Goal: Task Accomplishment & Management: Complete application form

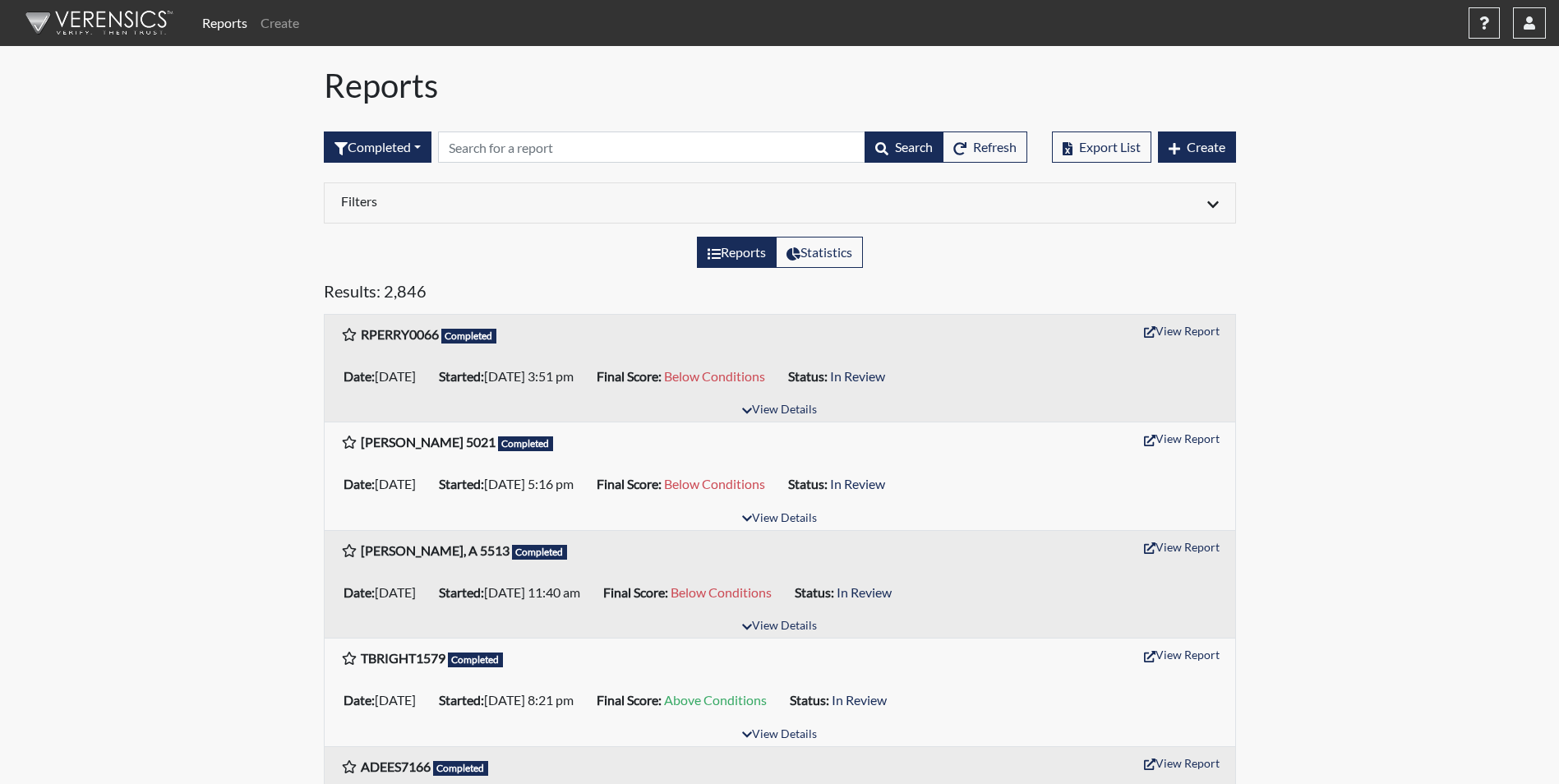
click at [542, 145] on input "text" at bounding box center [652, 147] width 428 height 32
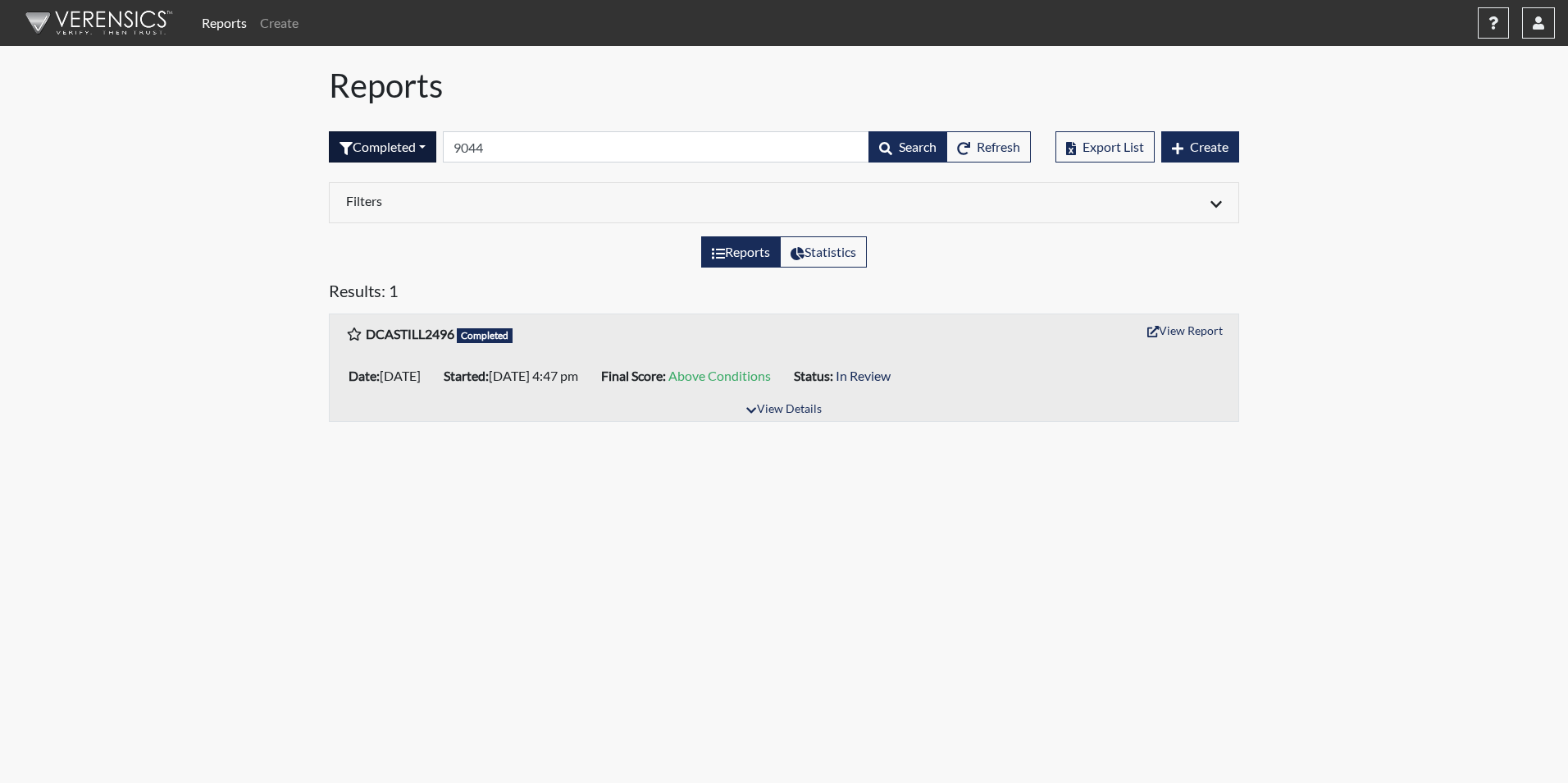
type input "9044"
click at [426, 146] on button "Completed" at bounding box center [382, 147] width 108 height 32
click at [376, 240] on button "Sent by email" at bounding box center [394, 237] width 130 height 26
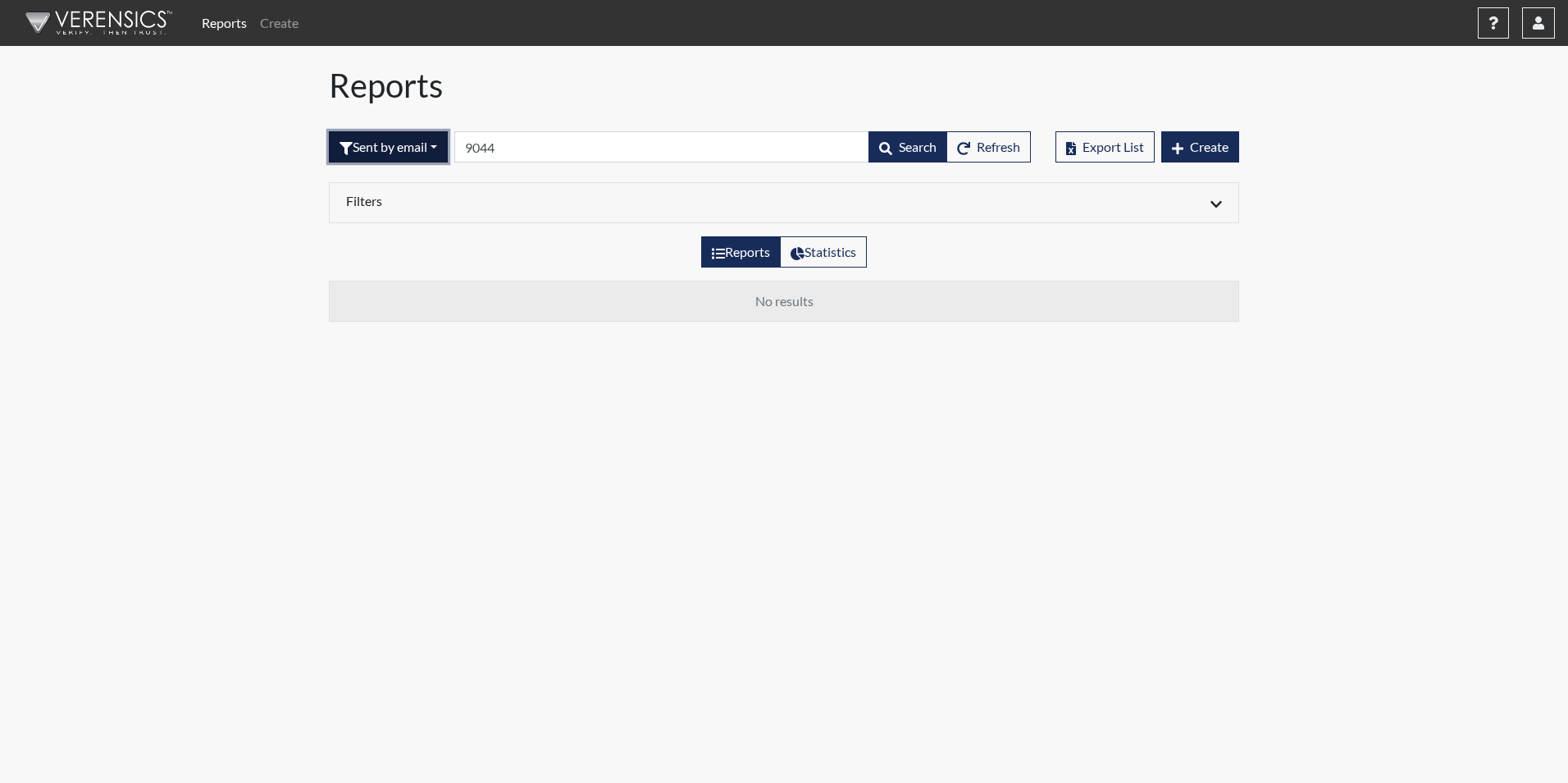
click at [438, 150] on button "Sent by email" at bounding box center [388, 147] width 119 height 32
click at [390, 317] on button "Completed" at bounding box center [394, 316] width 130 height 26
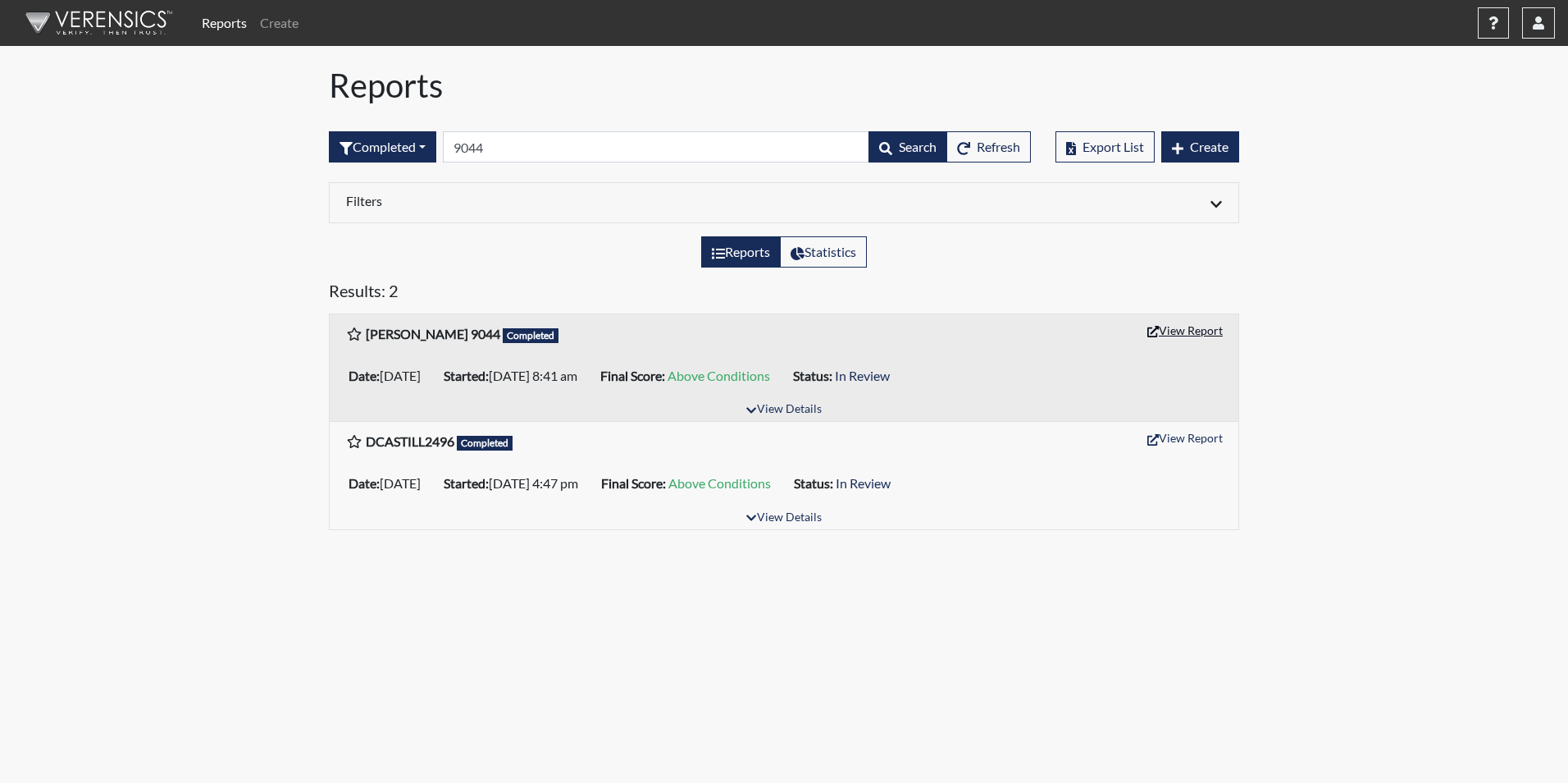
click at [1189, 331] on button "View Report" at bounding box center [1185, 330] width 90 height 25
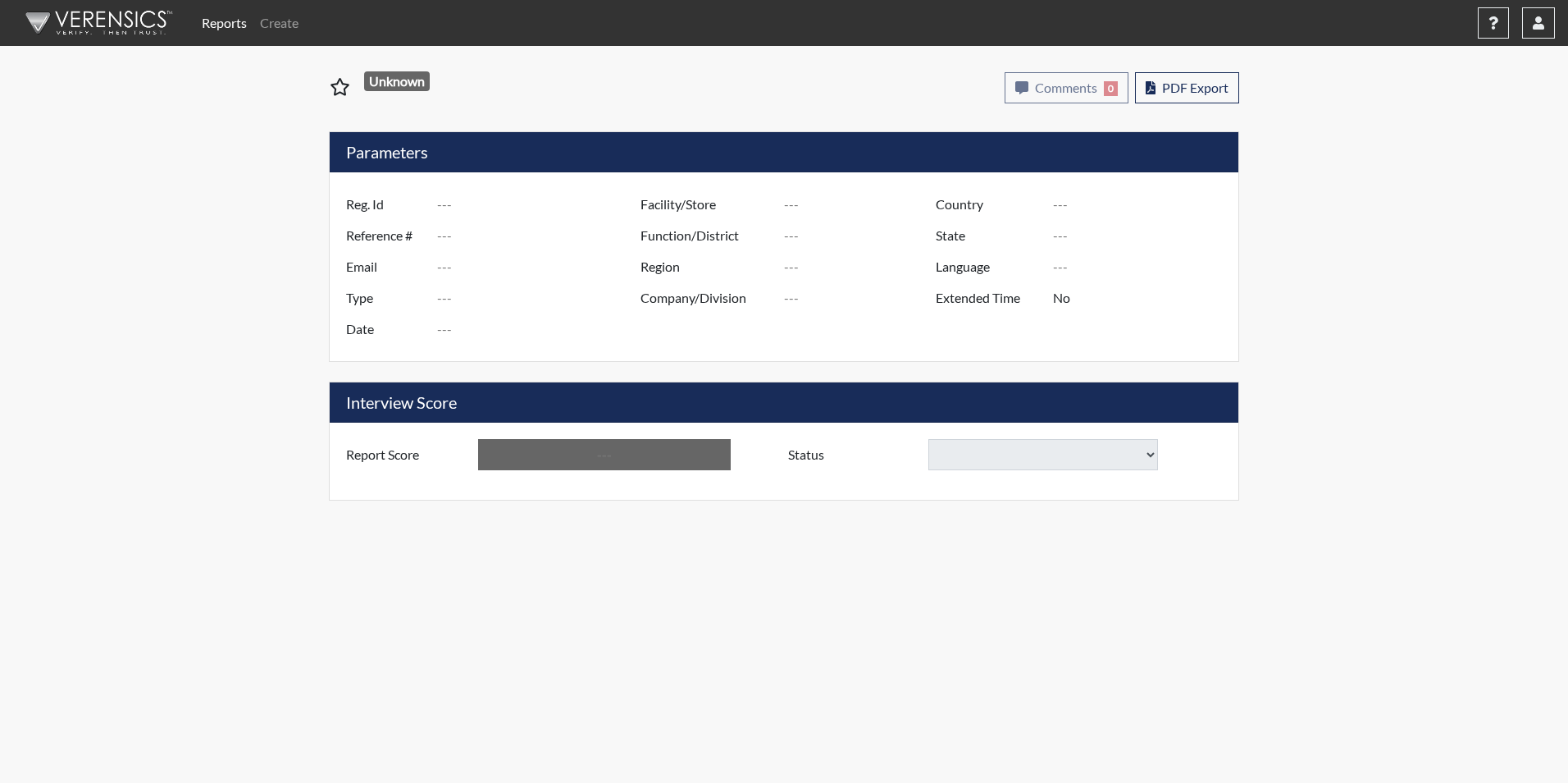
type input "[PERSON_NAME] 9044"
type input "51571"
type input "[EMAIL_ADDRESS][DOMAIN_NAME]"
type input "Corrections Pre-Employment"
type input "[DATE]"
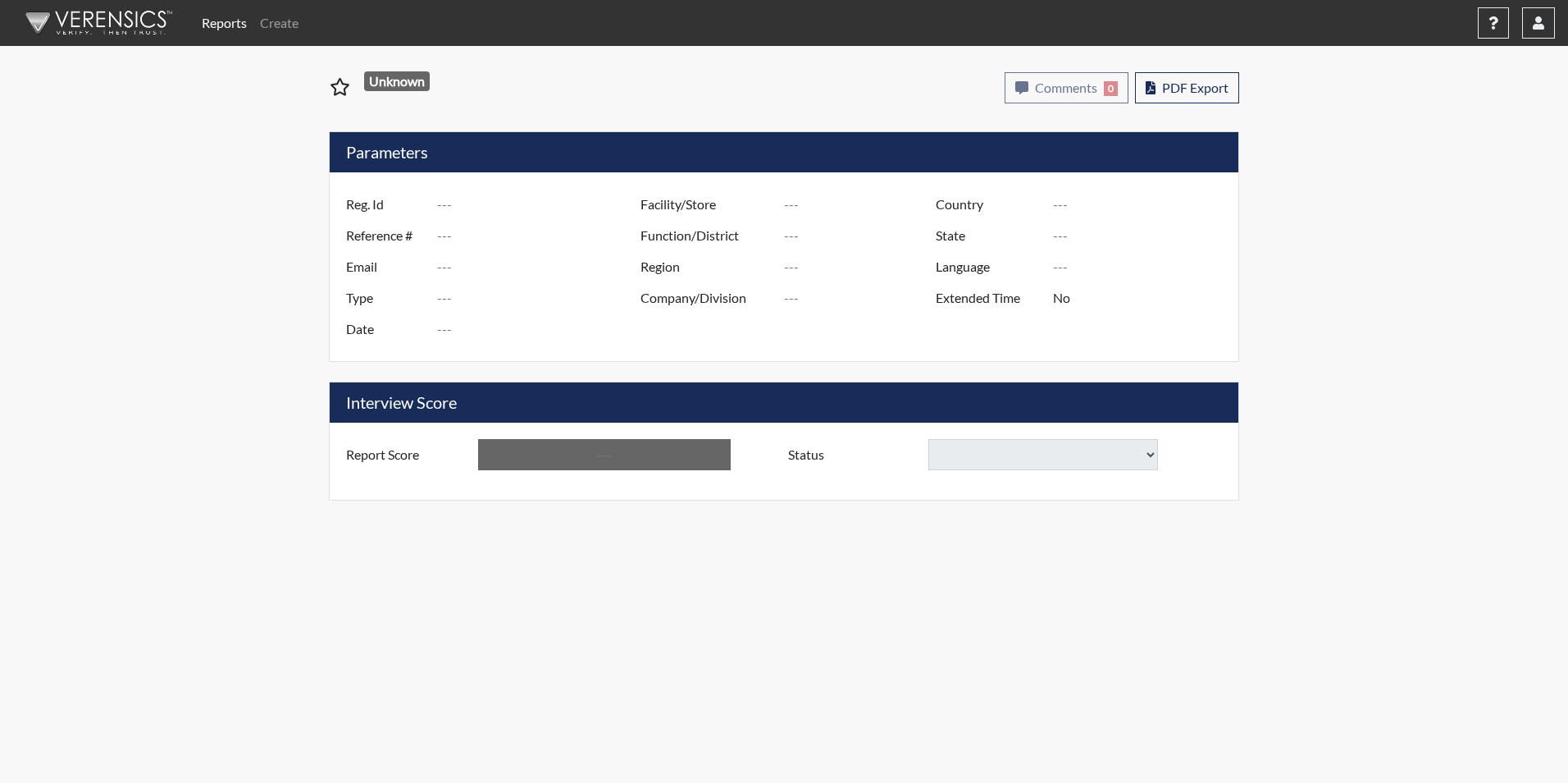
type input "[PERSON_NAME]"
type input "[GEOGRAPHIC_DATA]"
type input "[US_STATE]"
type input "English"
type input "Yes"
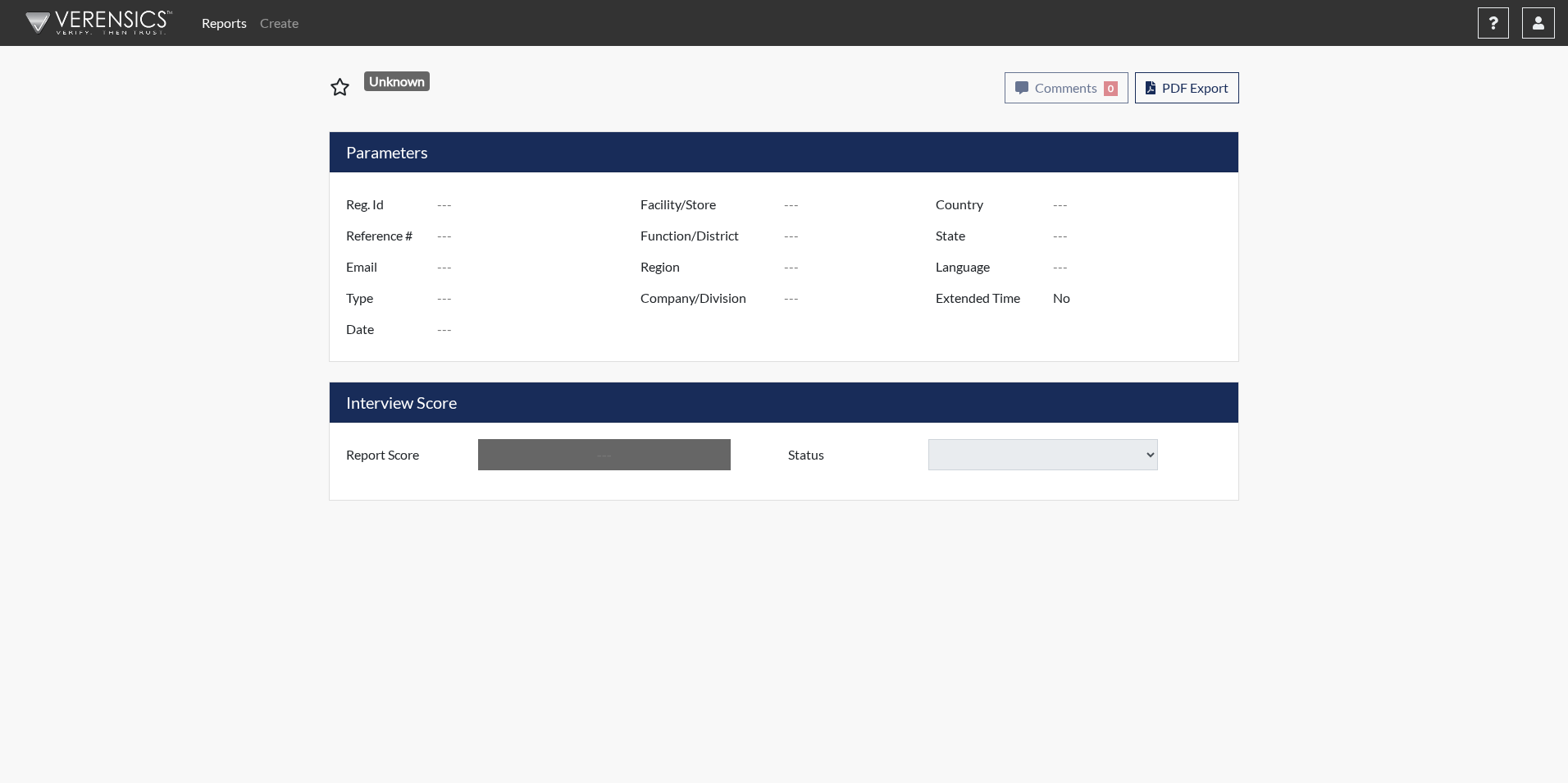
type input "Above Conditions"
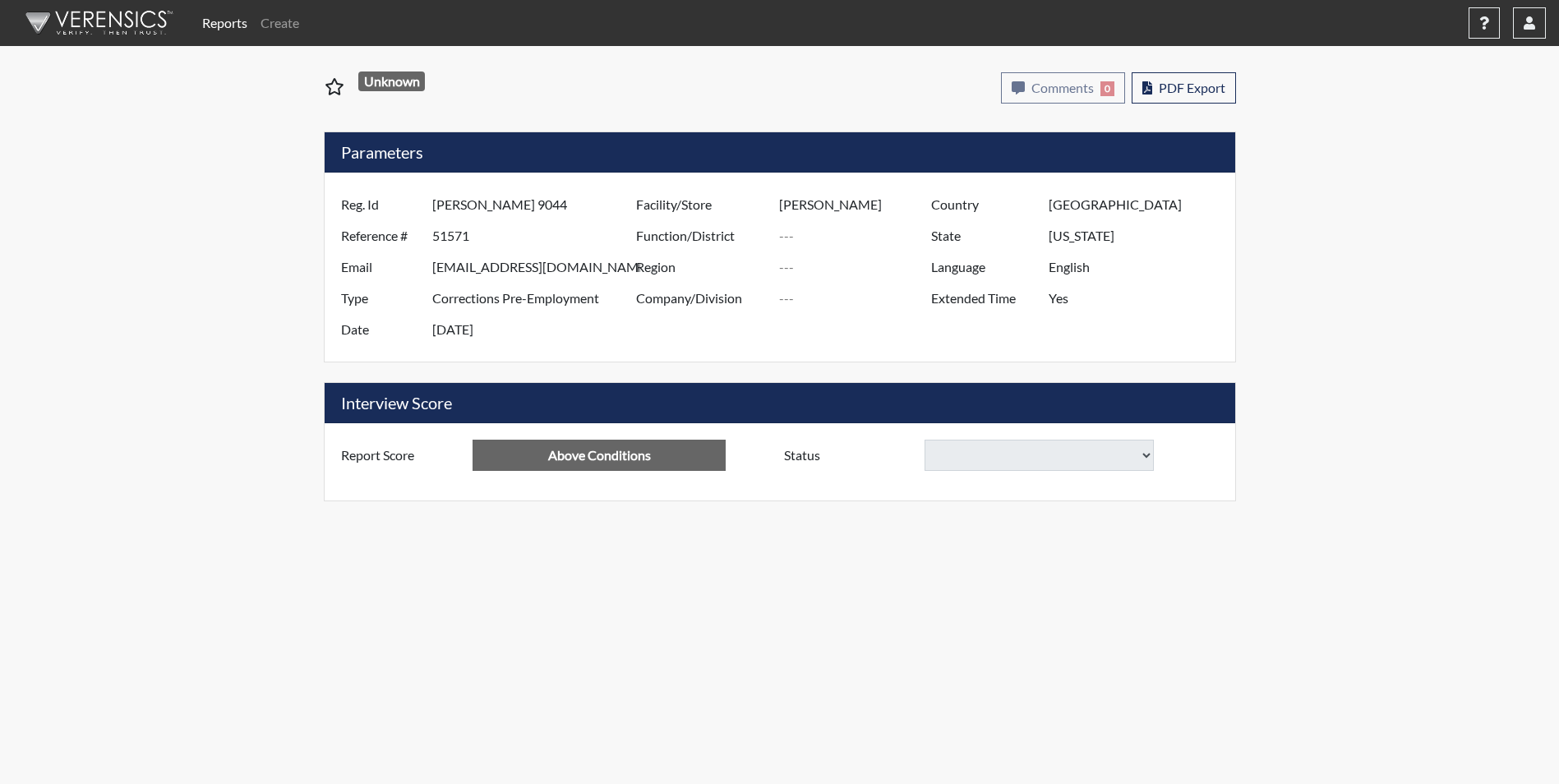
select select
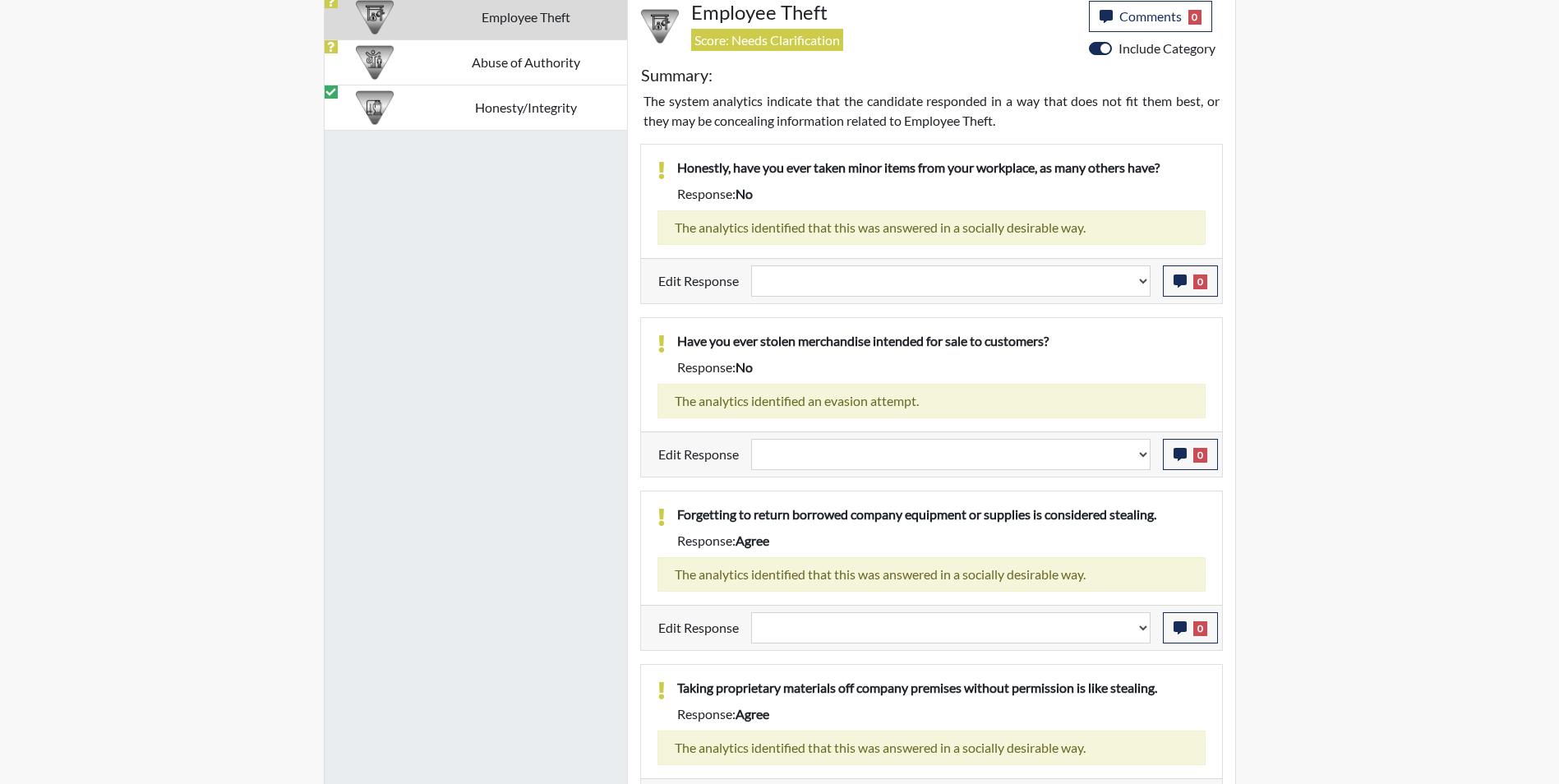
scroll to position [1153, 0]
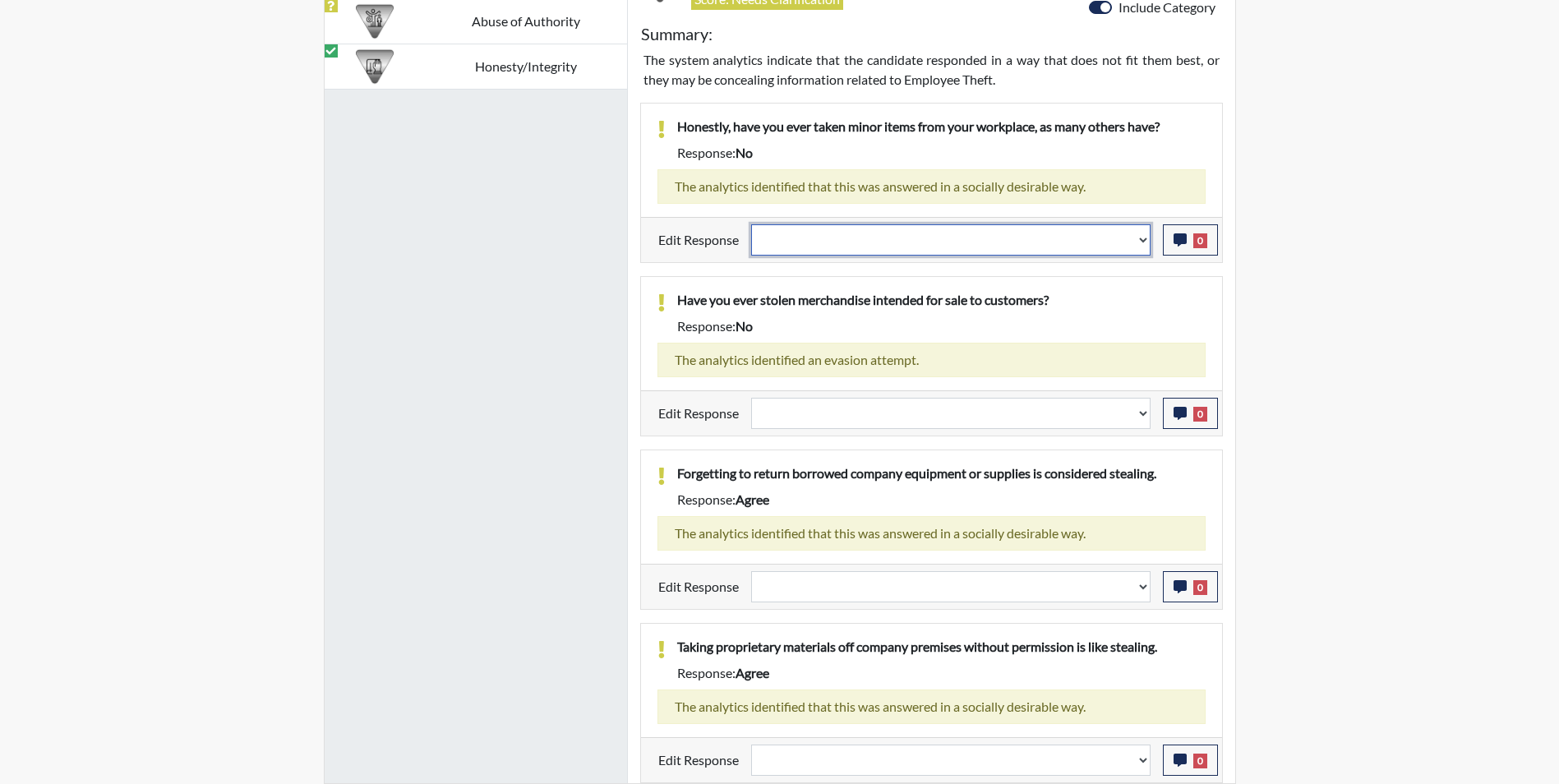
click at [810, 242] on select "Question is not relevant. Results will be updated. Reasonable explanation provi…" at bounding box center [950, 240] width 400 height 32
select select "reasonable-explanation-provided"
click at [751, 224] on select "Question is not relevant. Results will be updated. Reasonable explanation provi…" at bounding box center [950, 240] width 400 height 32
select select
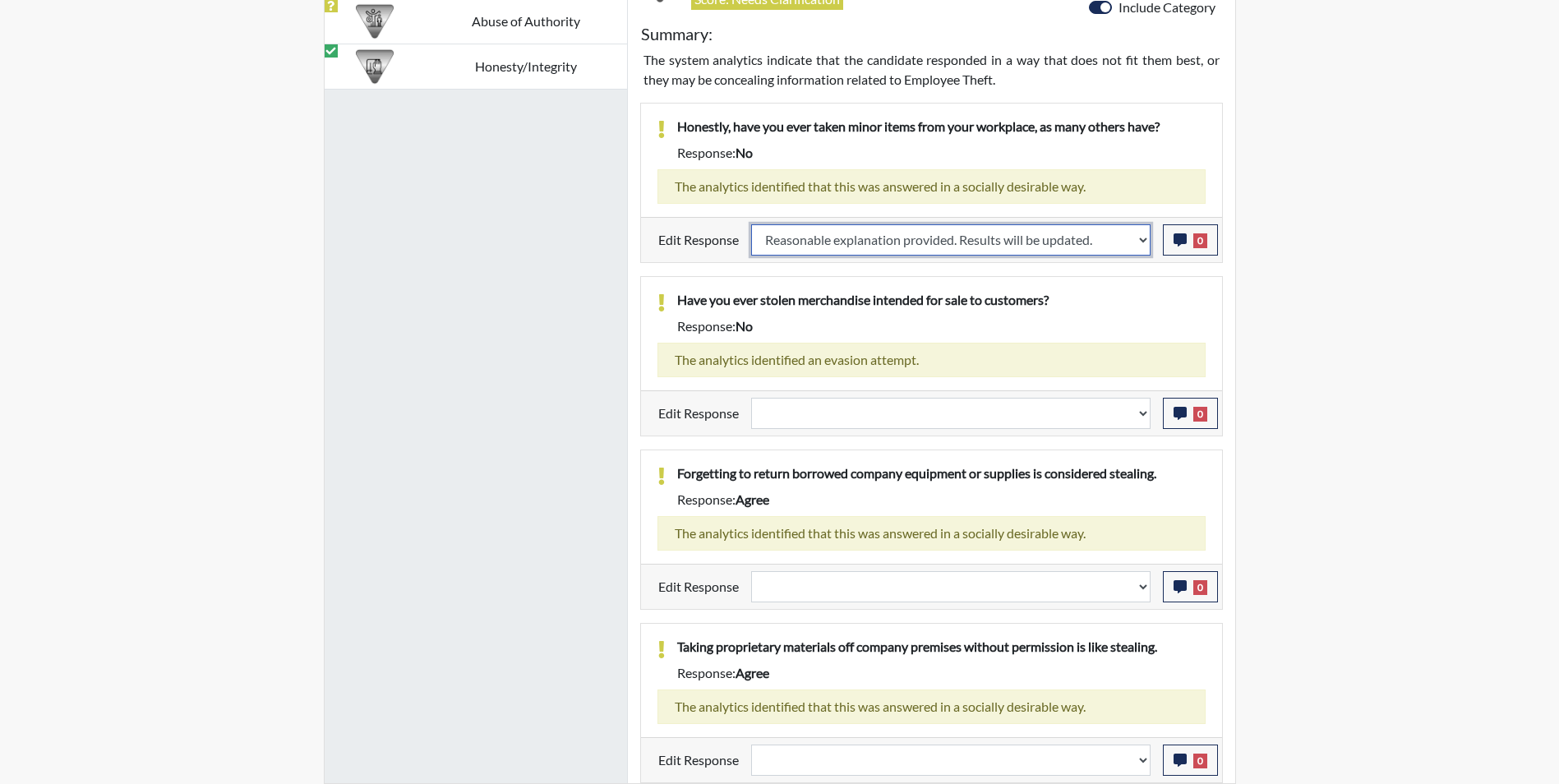
select select
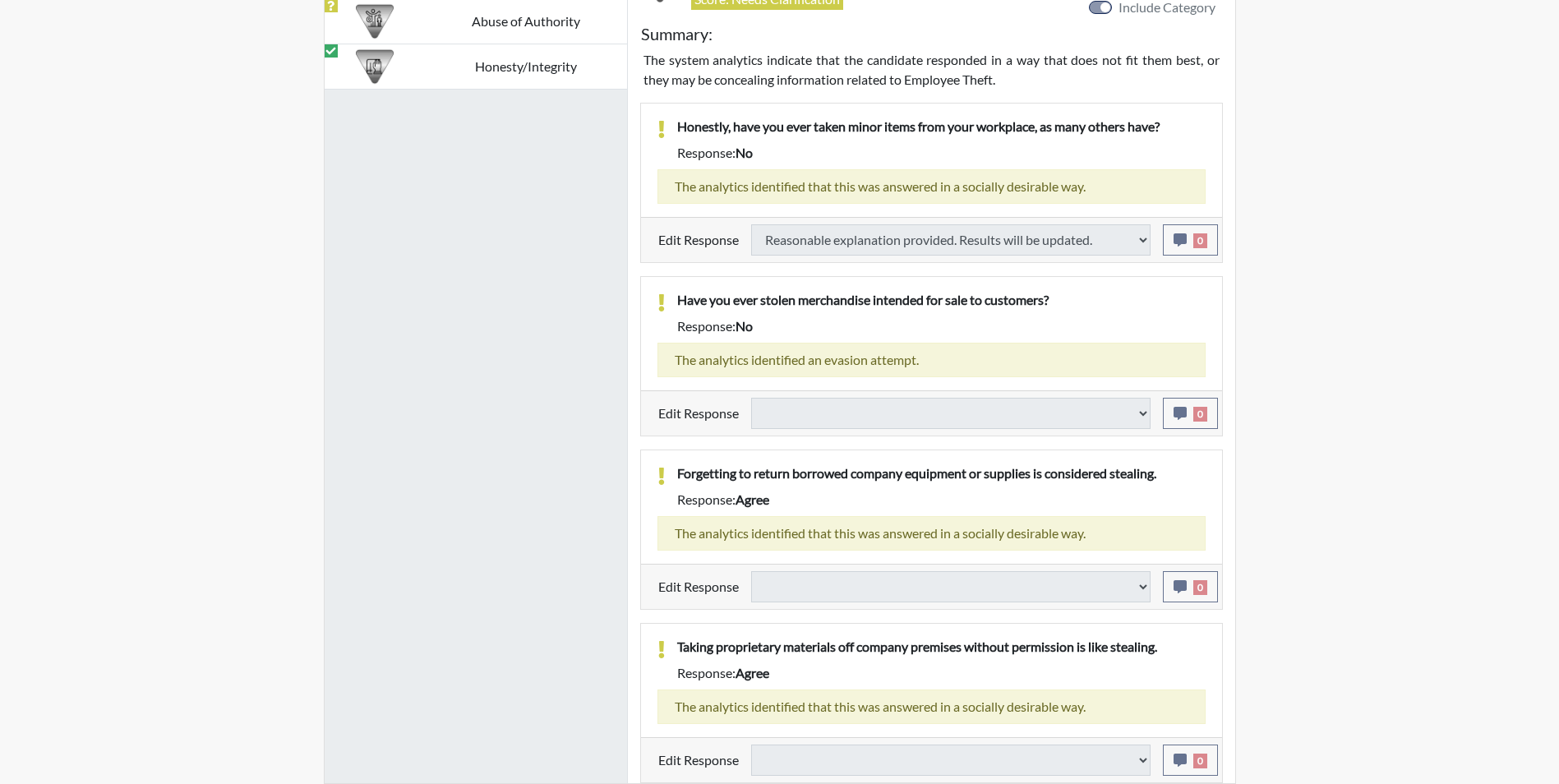
select select
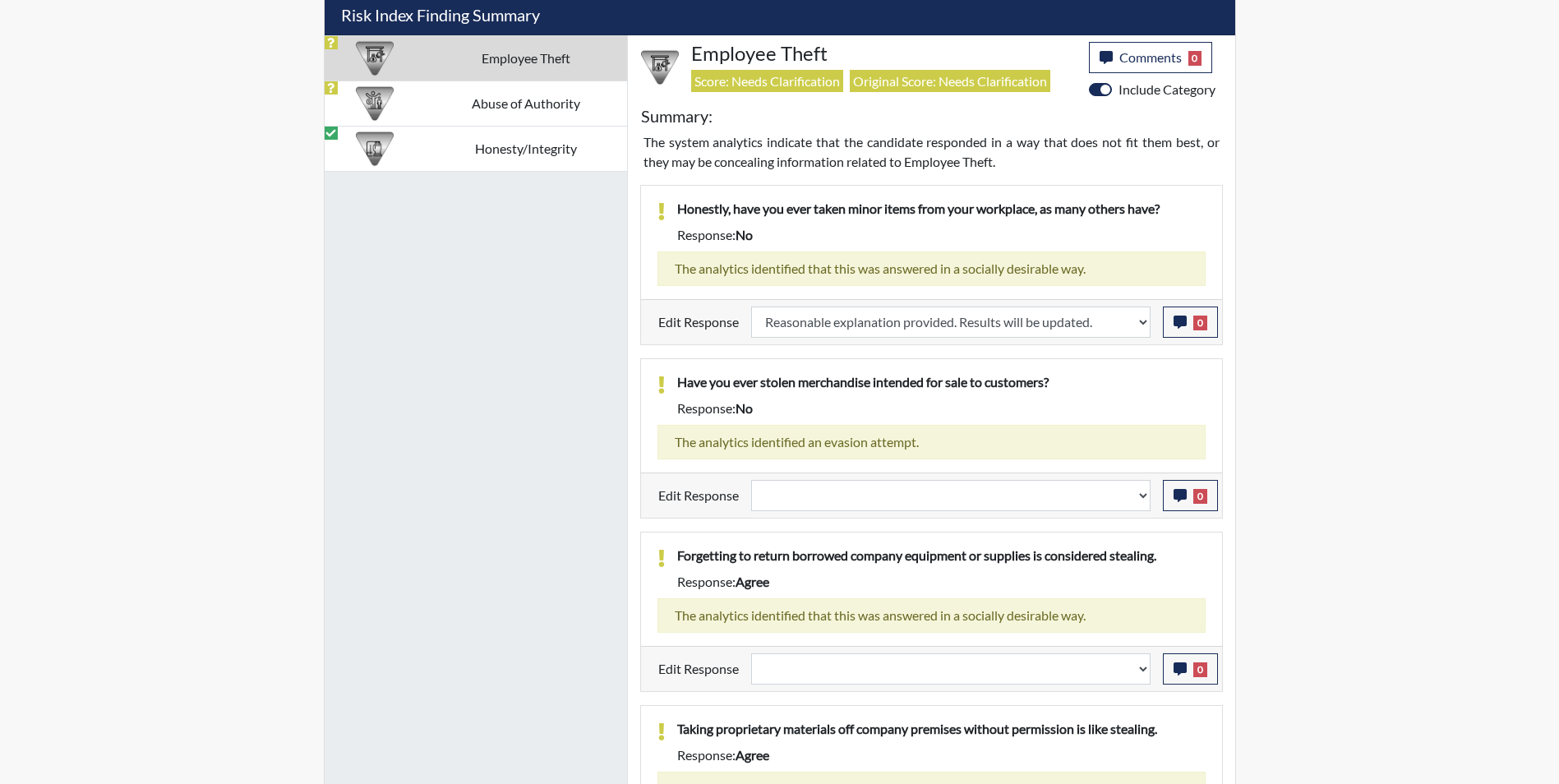
scroll to position [273, 683]
click at [858, 490] on select "Question is not relevant. Results will be updated. Reasonable explanation provi…" at bounding box center [950, 495] width 400 height 32
select select "reasonable-explanation-provided"
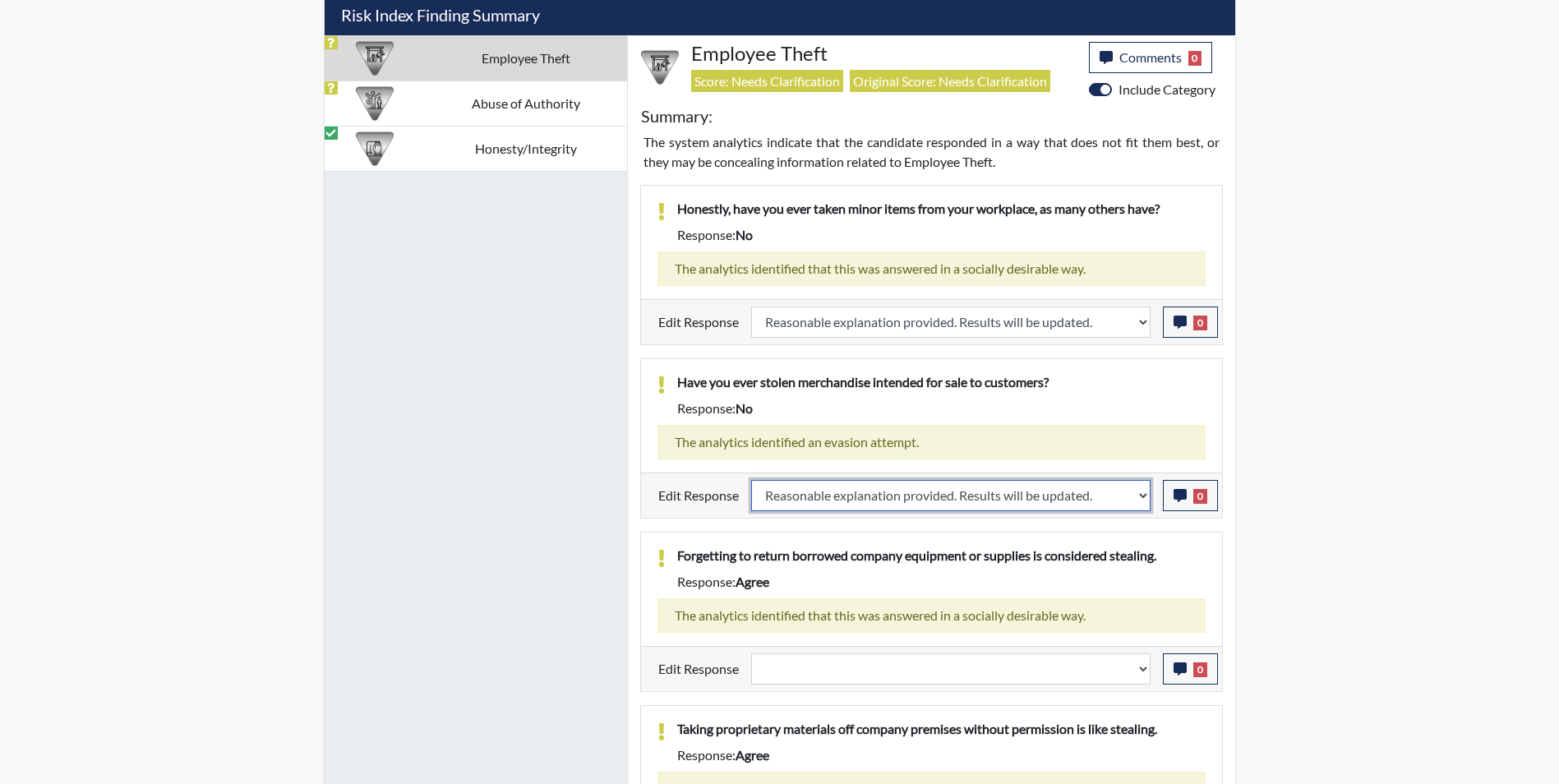
click at [751, 479] on select "Question is not relevant. Results will be updated. Reasonable explanation provi…" at bounding box center [950, 495] width 400 height 32
select select
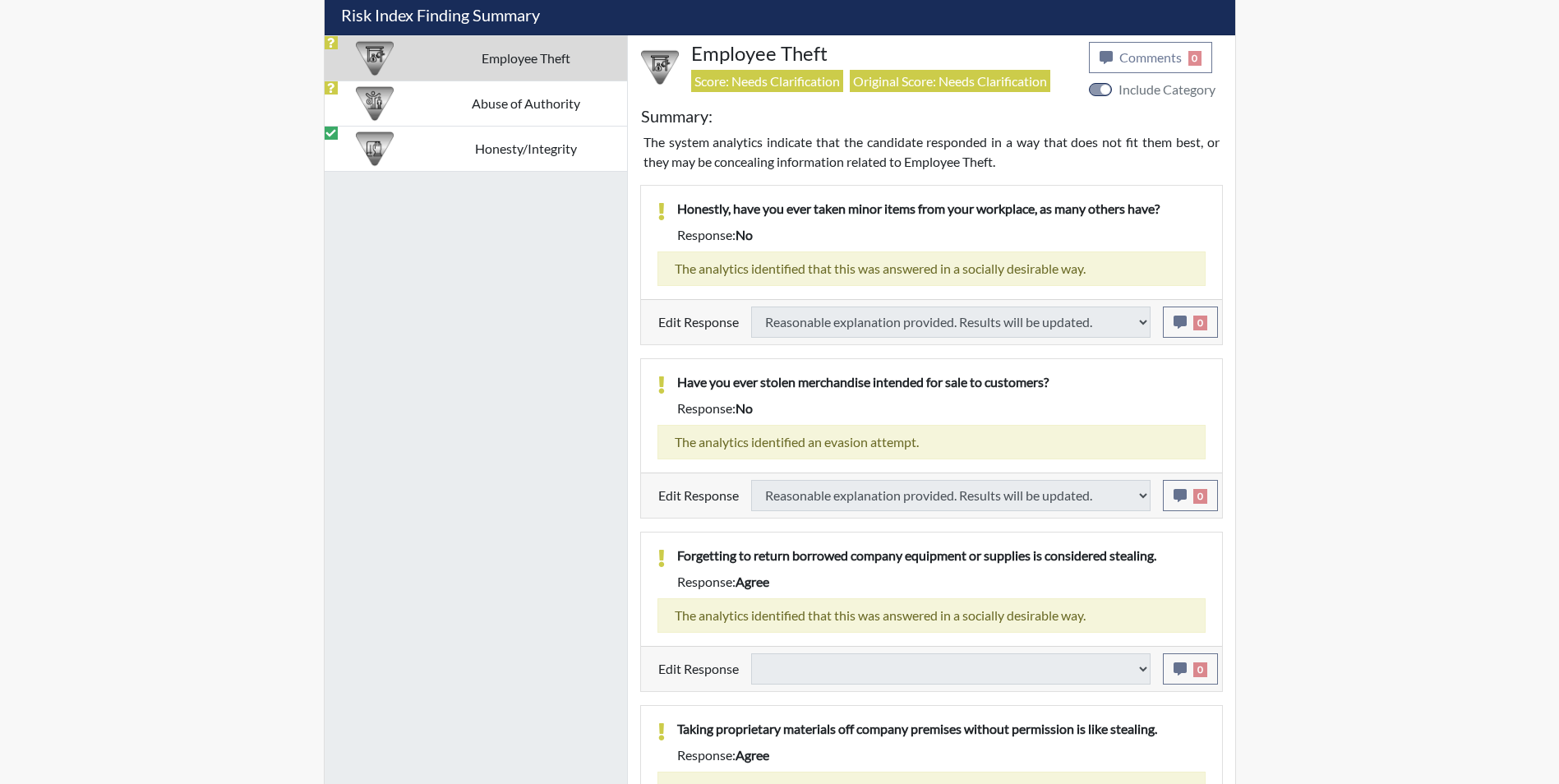
select select
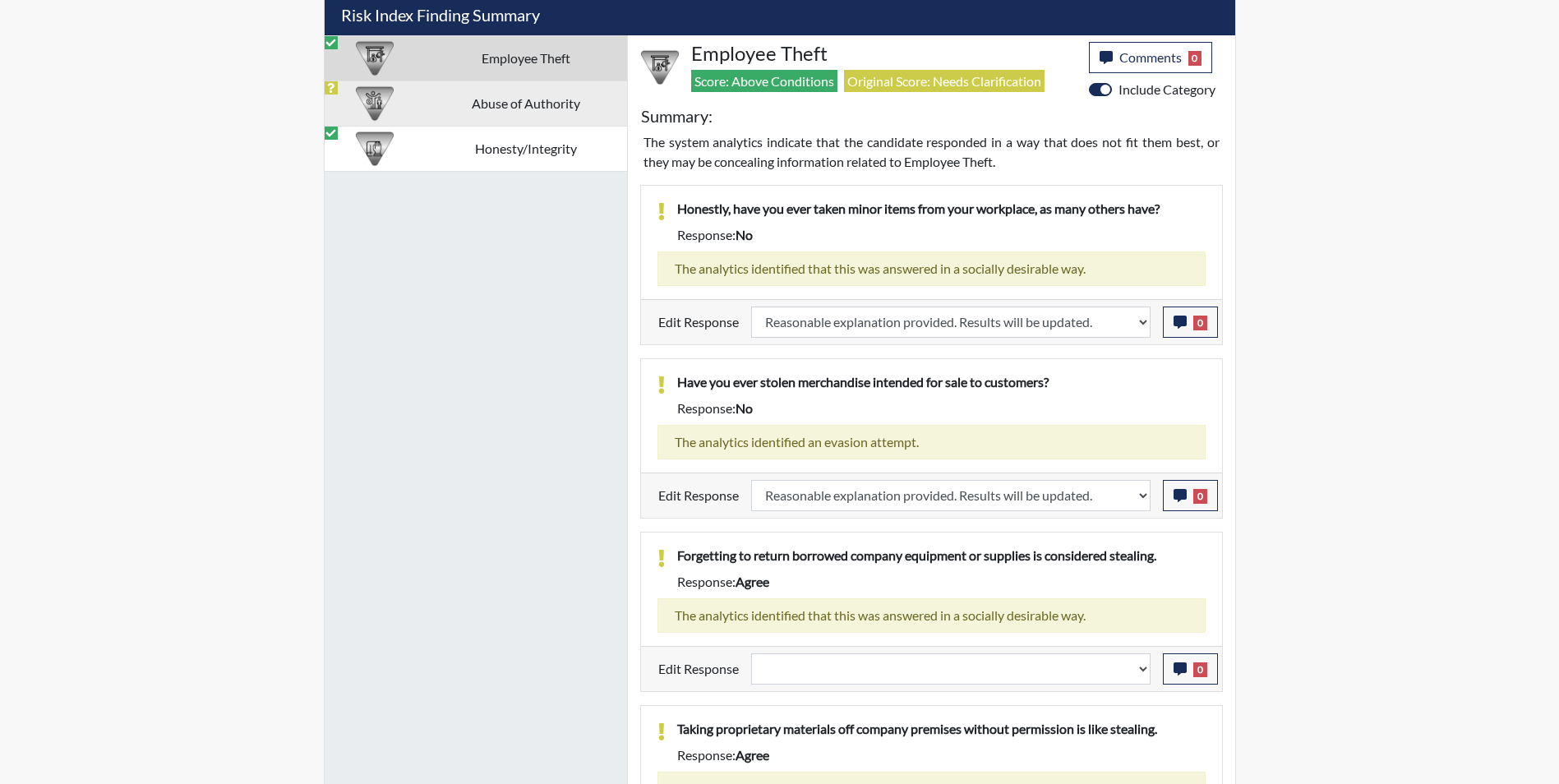
click at [437, 110] on td "Abuse of Authority" at bounding box center [526, 103] width 202 height 45
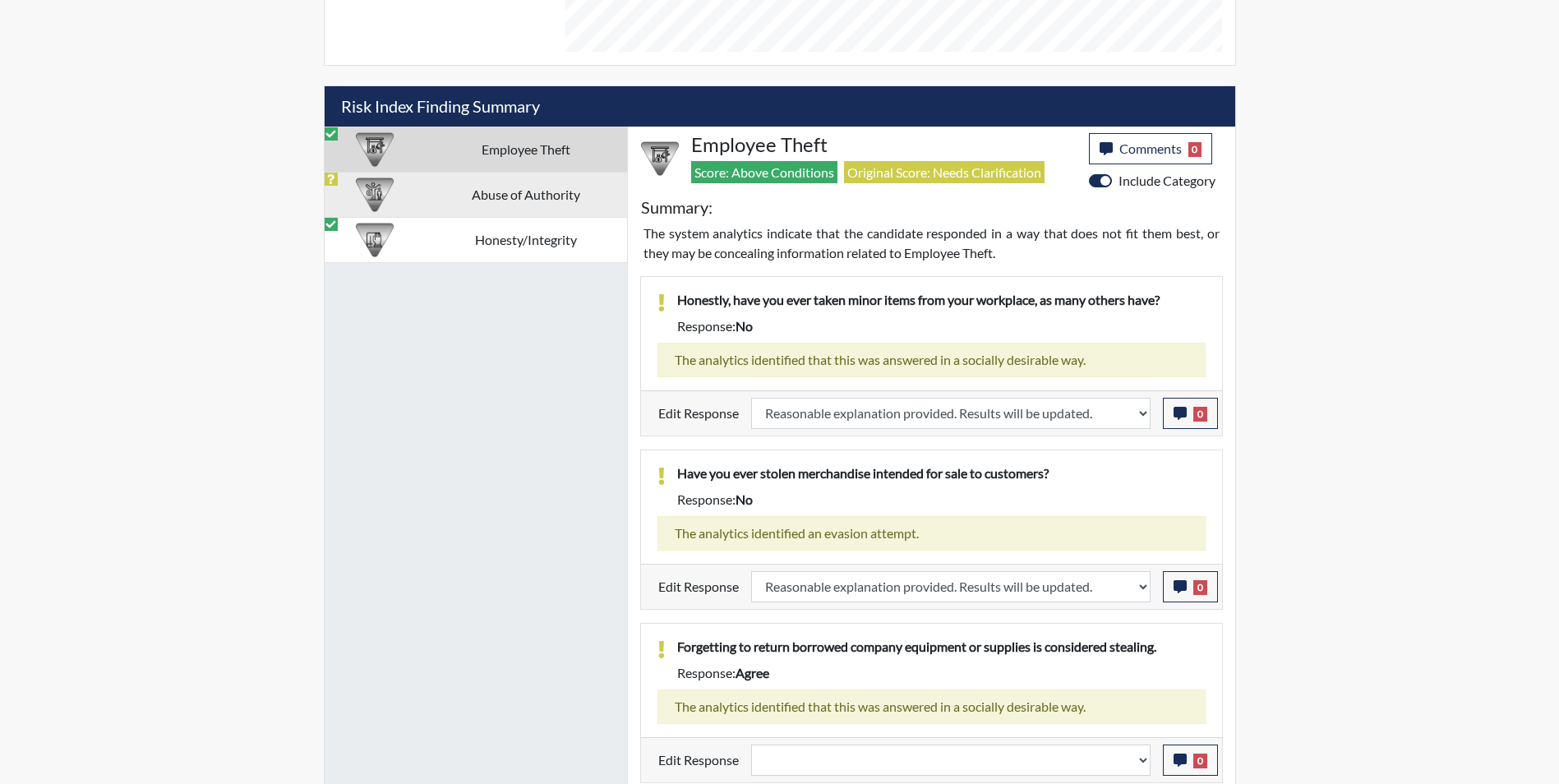
select select
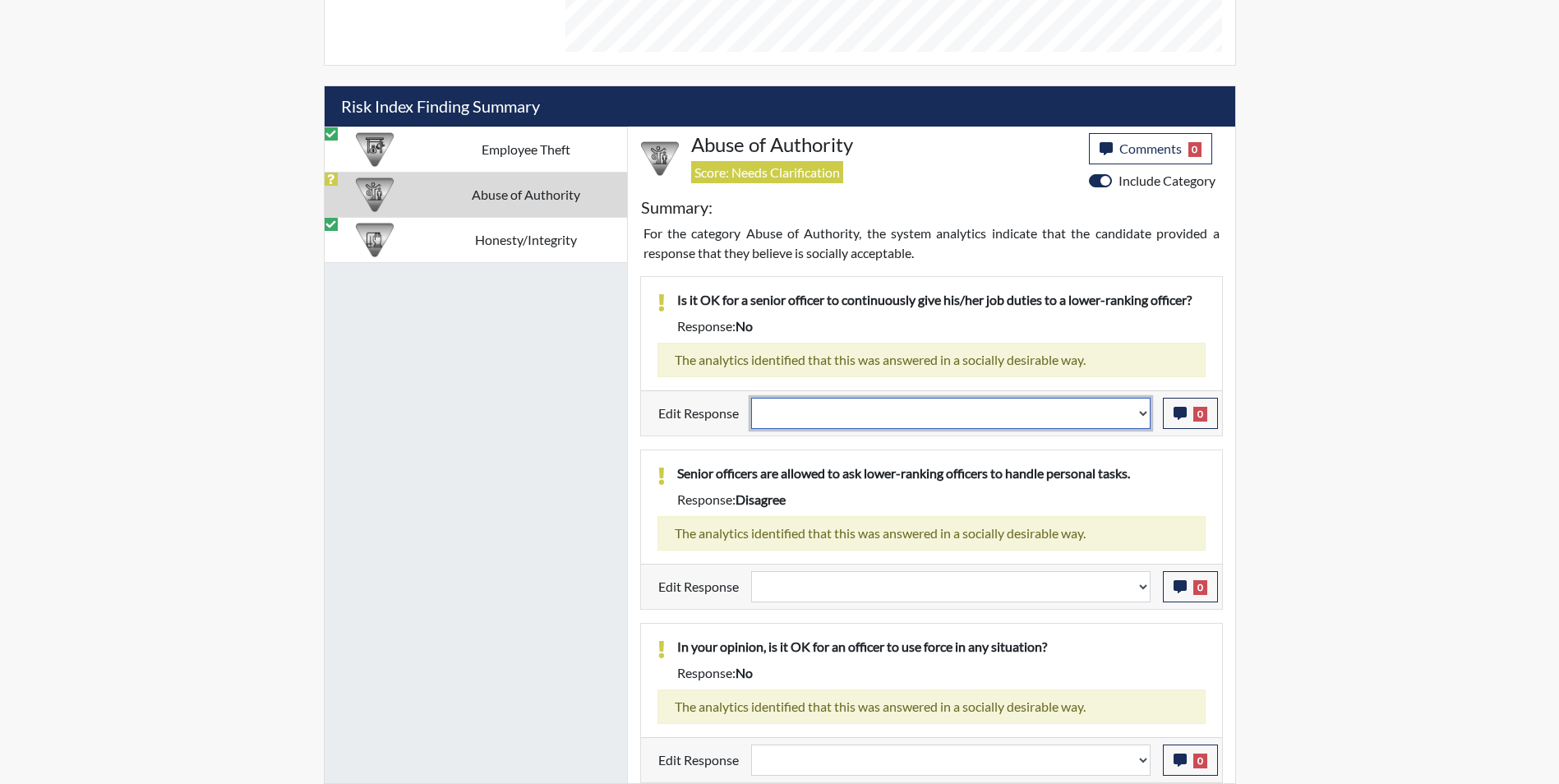
click at [871, 414] on select "Question is not relevant. Results will be updated. Reasonable explanation provi…" at bounding box center [950, 414] width 400 height 32
select select "reasonable-explanation-provided"
click at [751, 398] on select "Question is not relevant. Results will be updated. Reasonable explanation provi…" at bounding box center [950, 414] width 400 height 32
select select
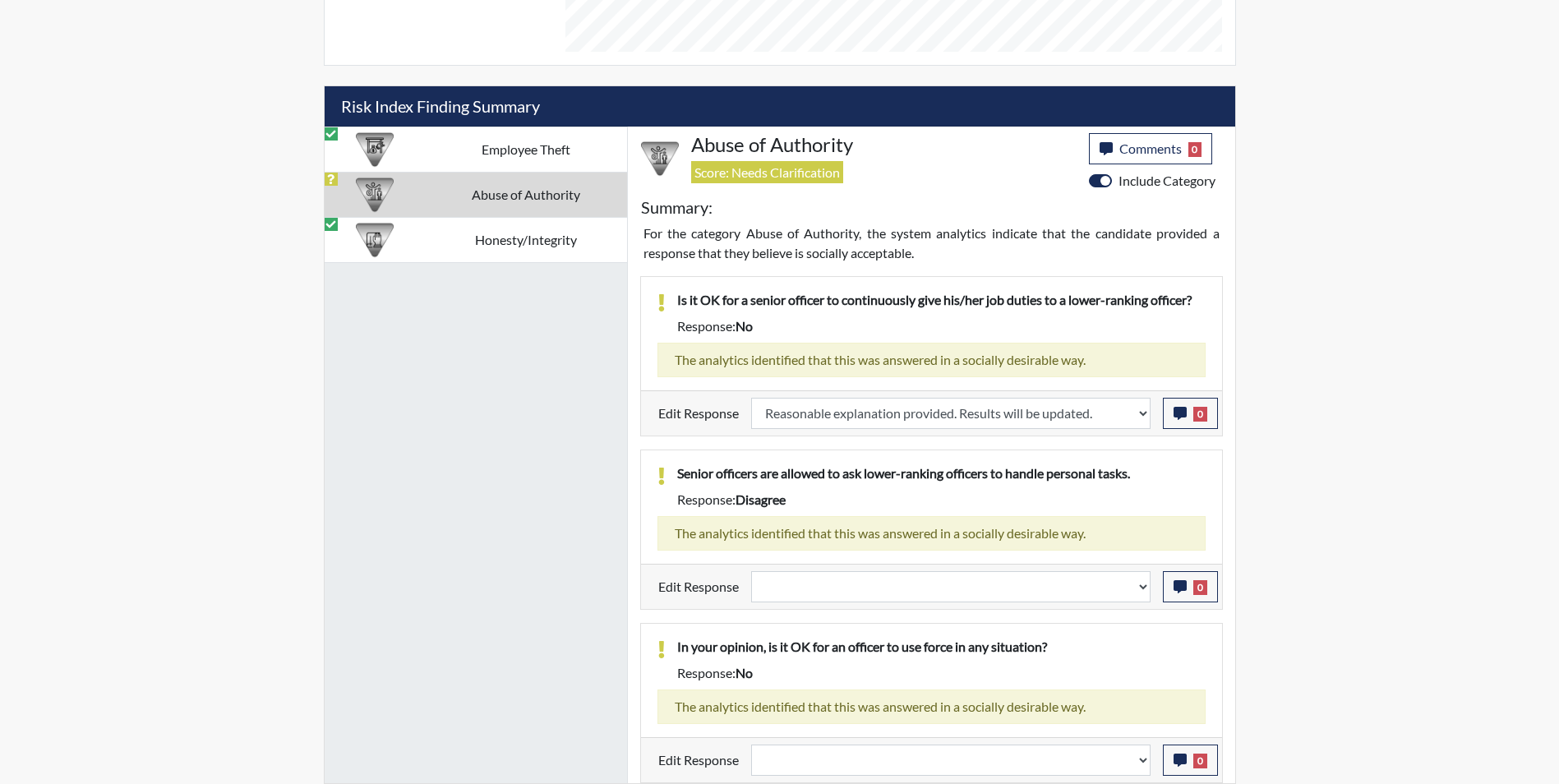
select select
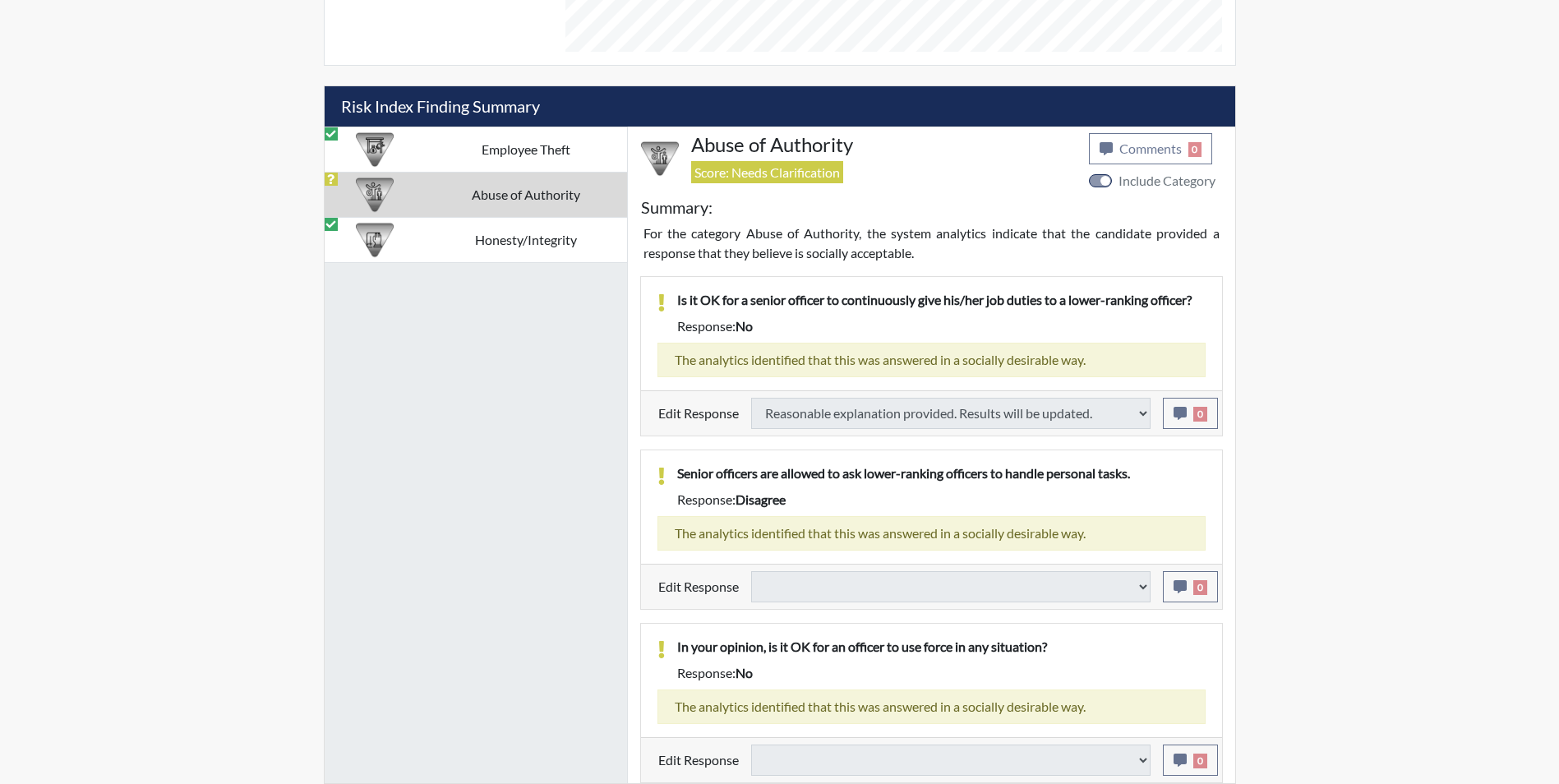
select select
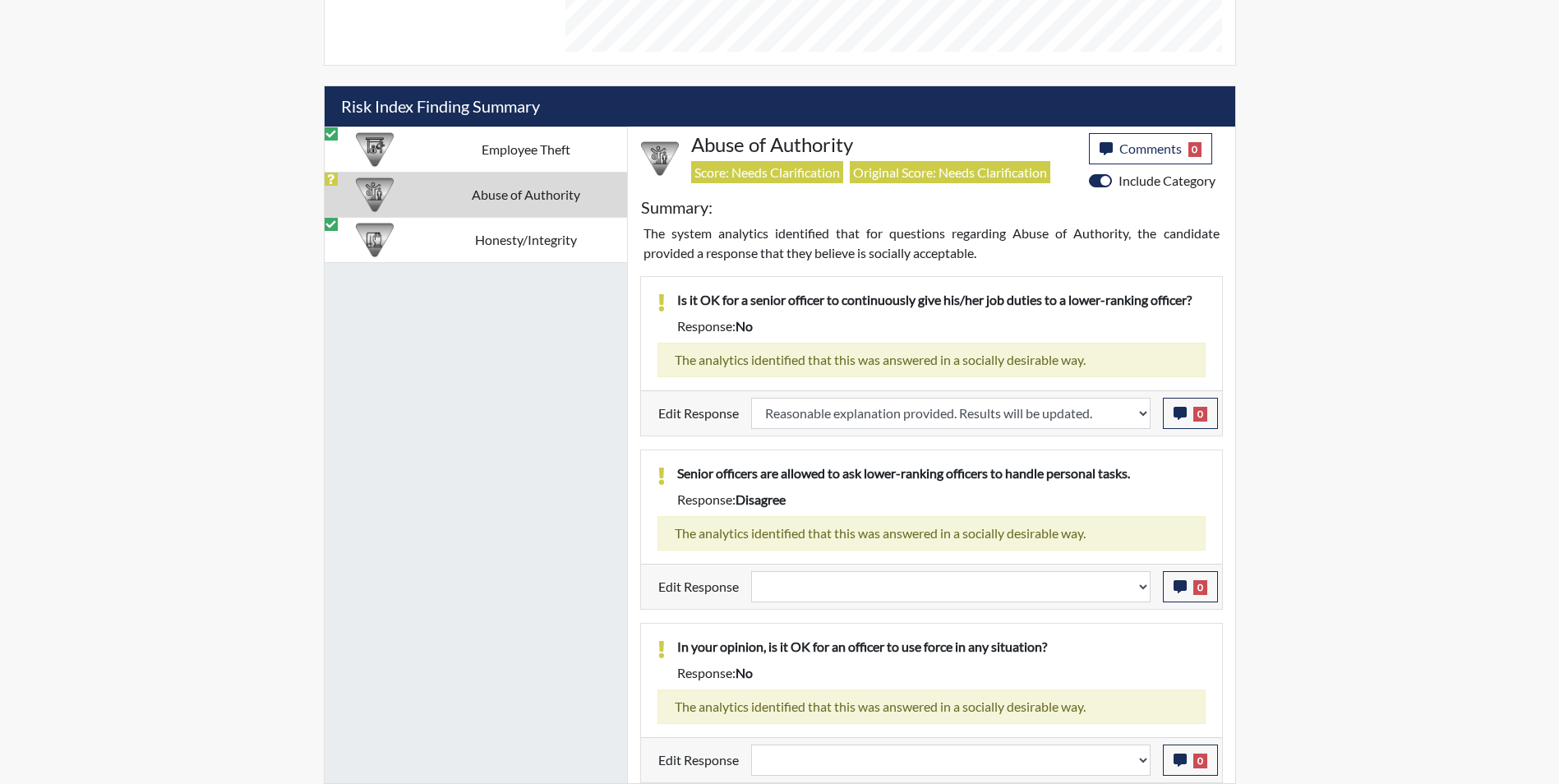
scroll to position [273, 683]
click at [841, 588] on select "Question is not relevant. Results will be updated. Reasonable explanation provi…" at bounding box center [950, 586] width 400 height 32
select select "reasonable-explanation-provided"
click at [751, 571] on select "Question is not relevant. Results will be updated. Reasonable explanation provi…" at bounding box center [950, 586] width 400 height 32
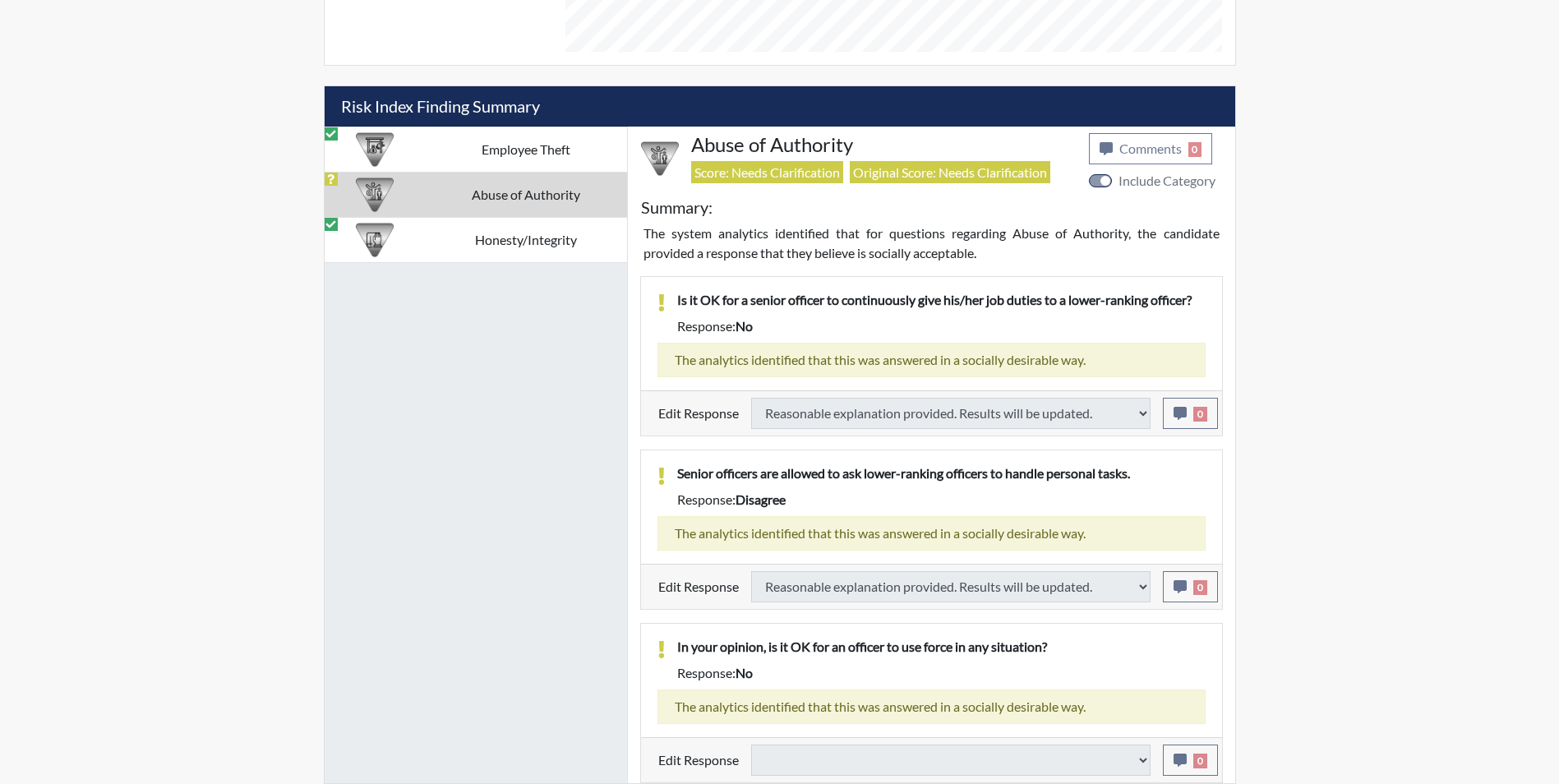
select select
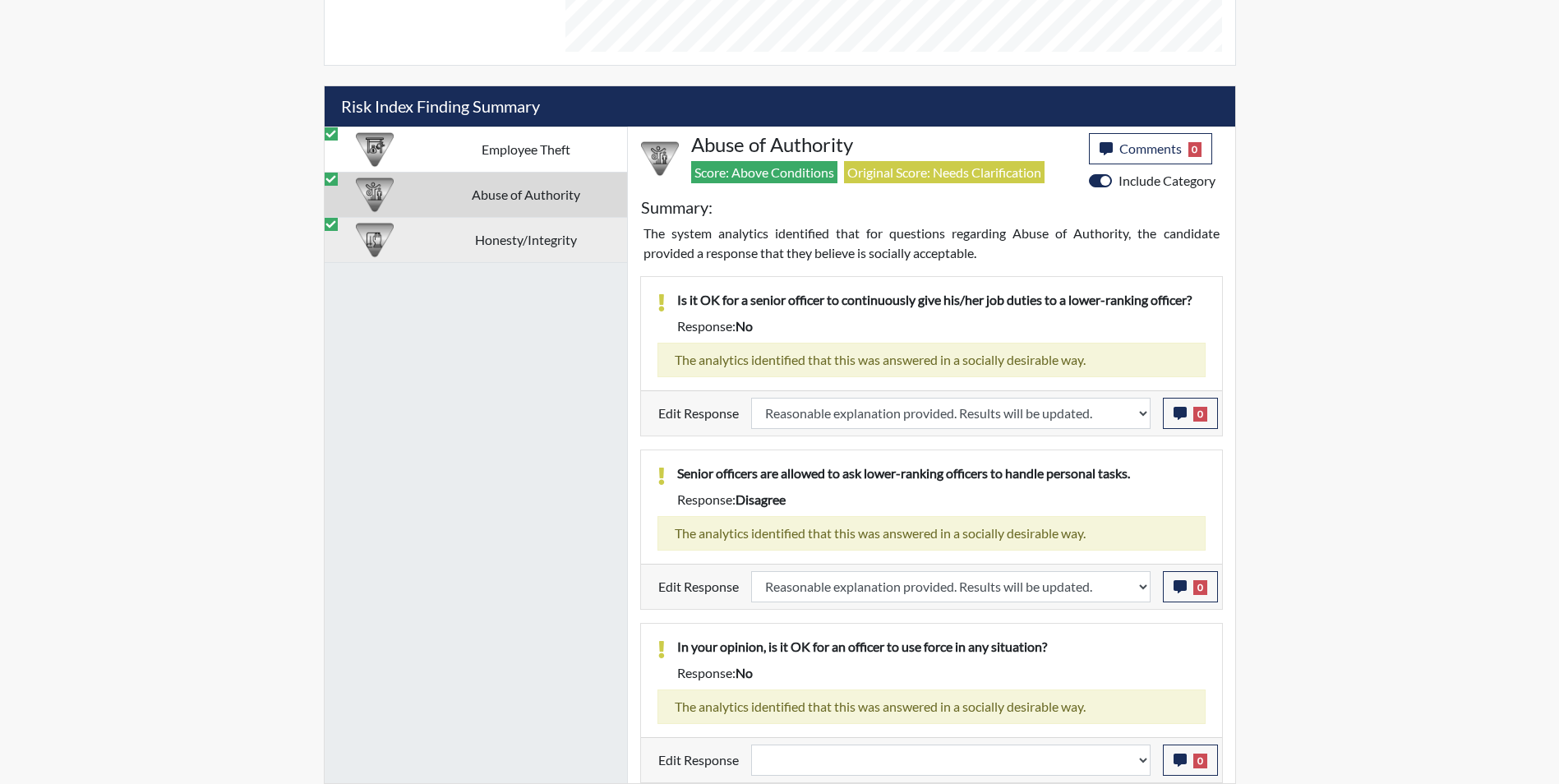
click at [458, 242] on td "Honesty/Integrity" at bounding box center [526, 239] width 202 height 45
select select "reasonable-explanation-provided"
select select
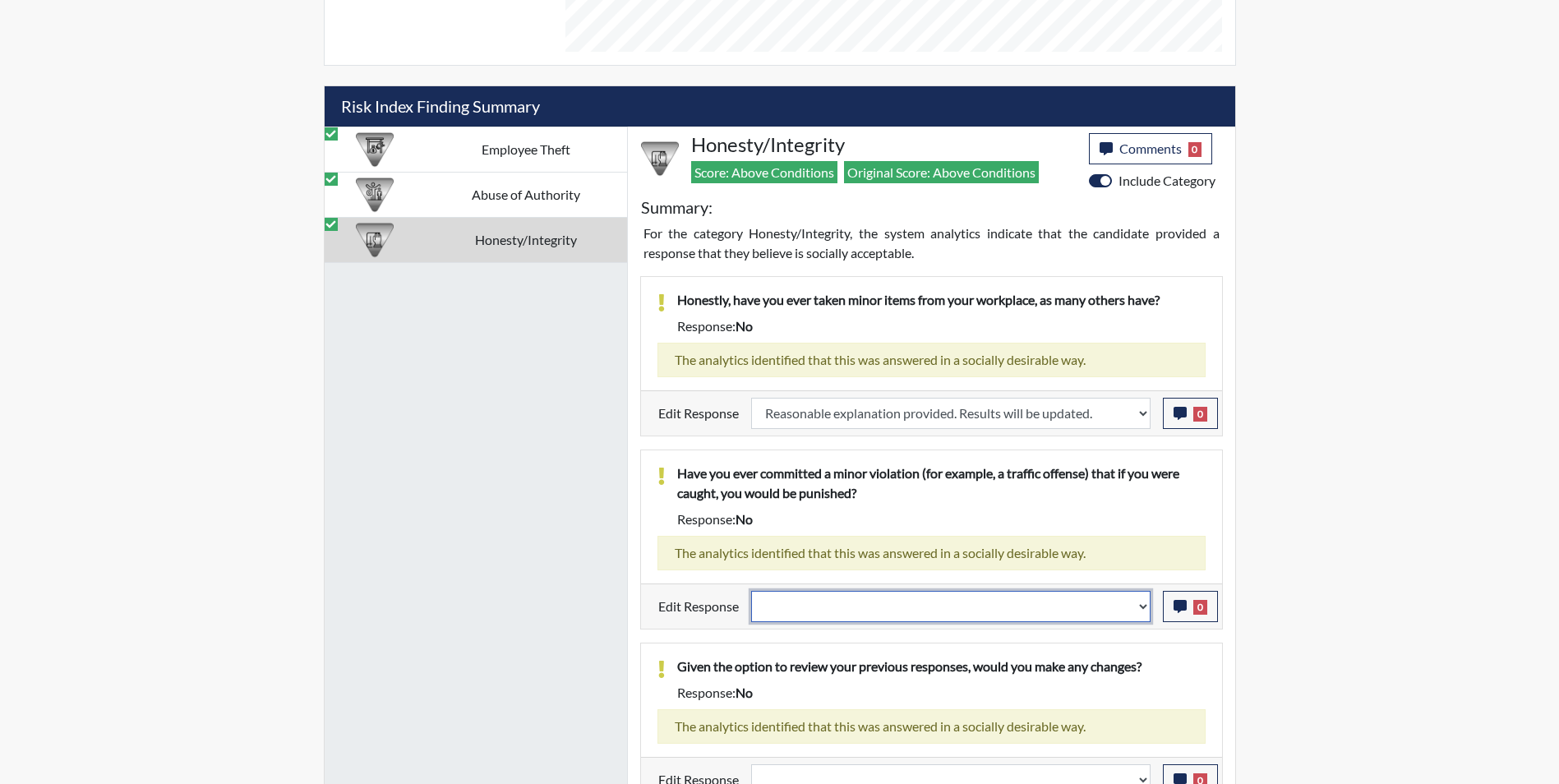
click at [838, 611] on select "Question is not relevant. Results will be updated. Reasonable explanation provi…" at bounding box center [950, 607] width 400 height 32
select select "reasonable-explanation-provided"
click at [751, 591] on select "Question is not relevant. Results will be updated. Reasonable explanation provi…" at bounding box center [950, 607] width 400 height 32
select select
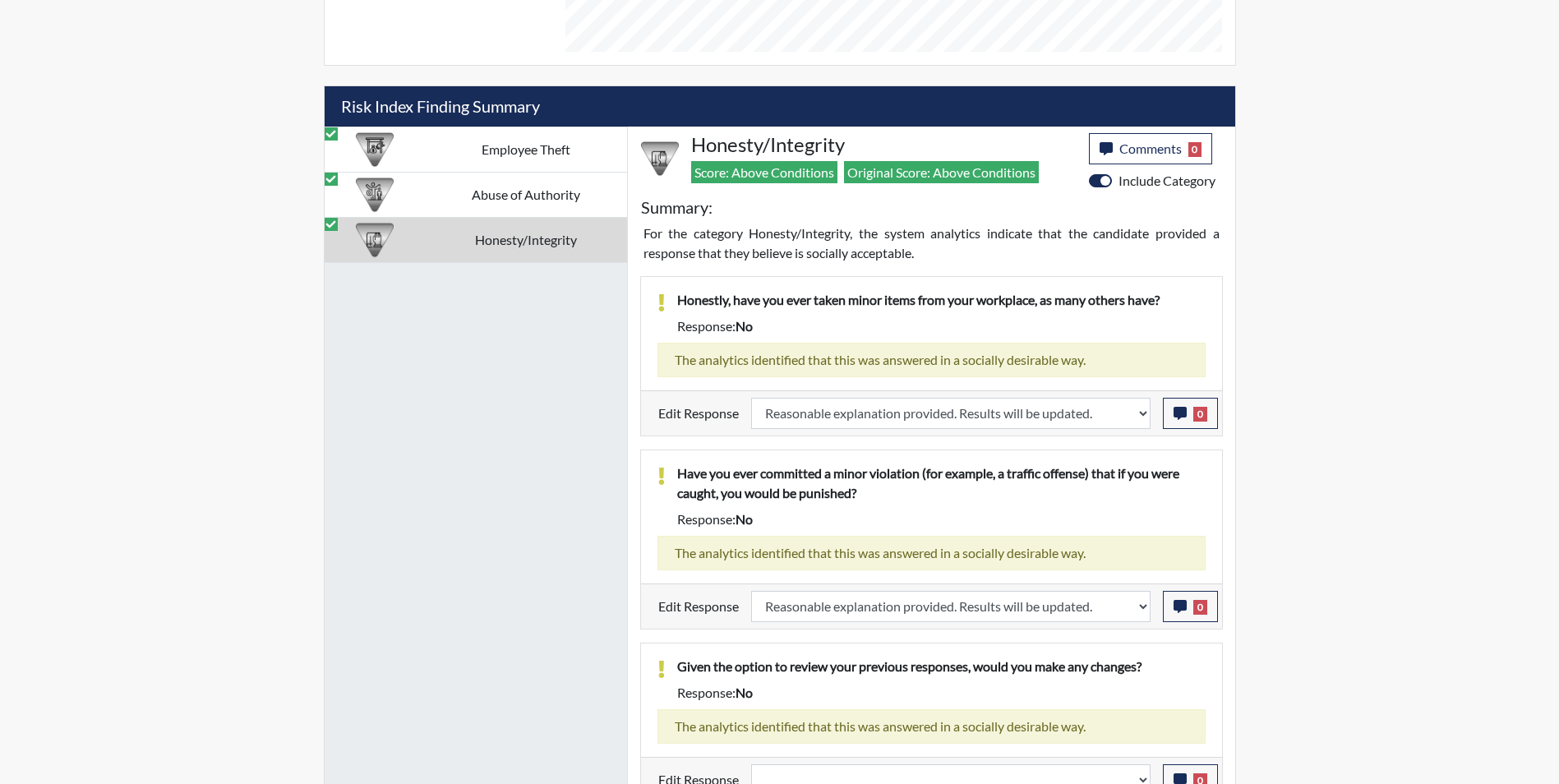
select select
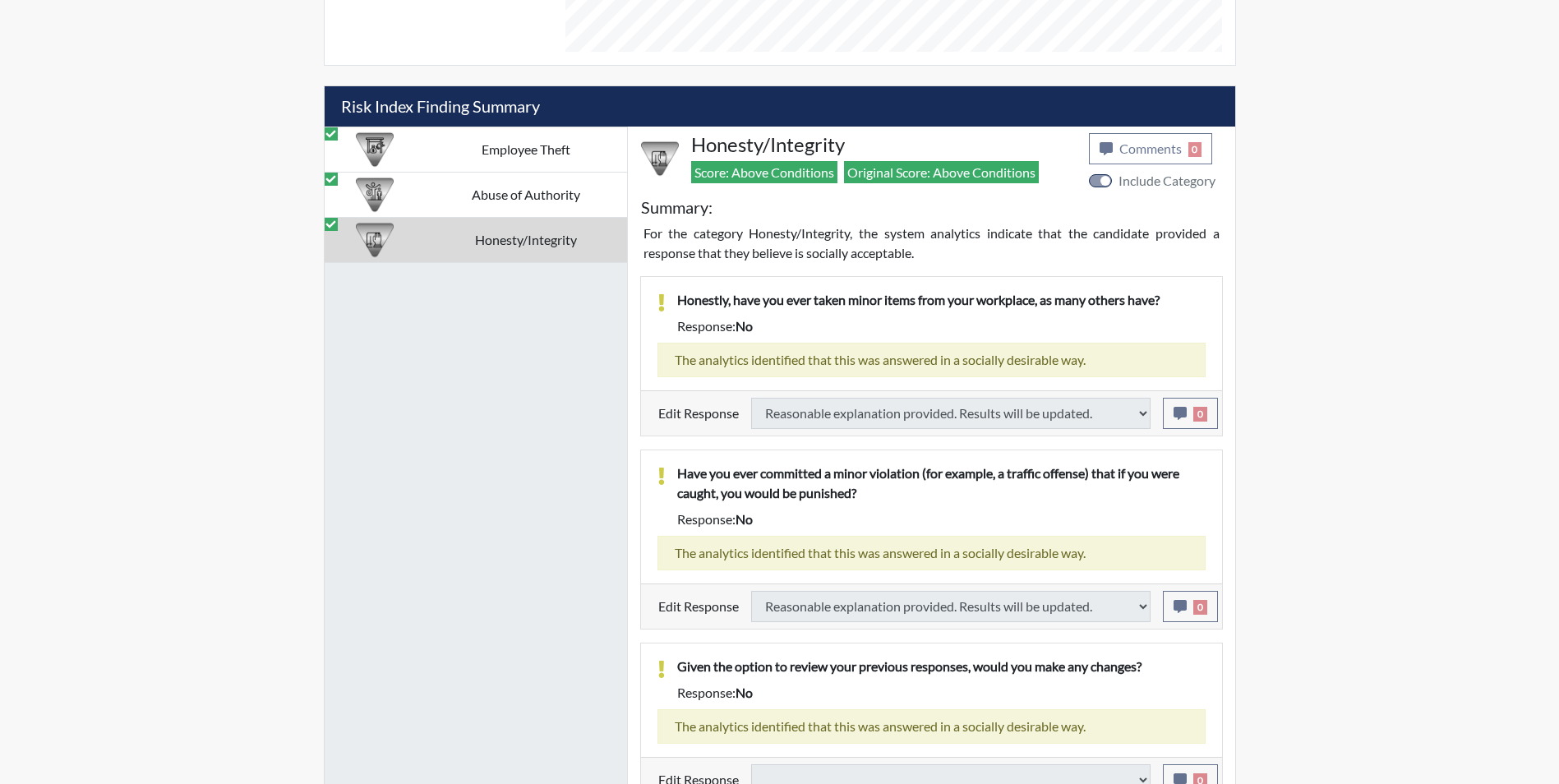
select select
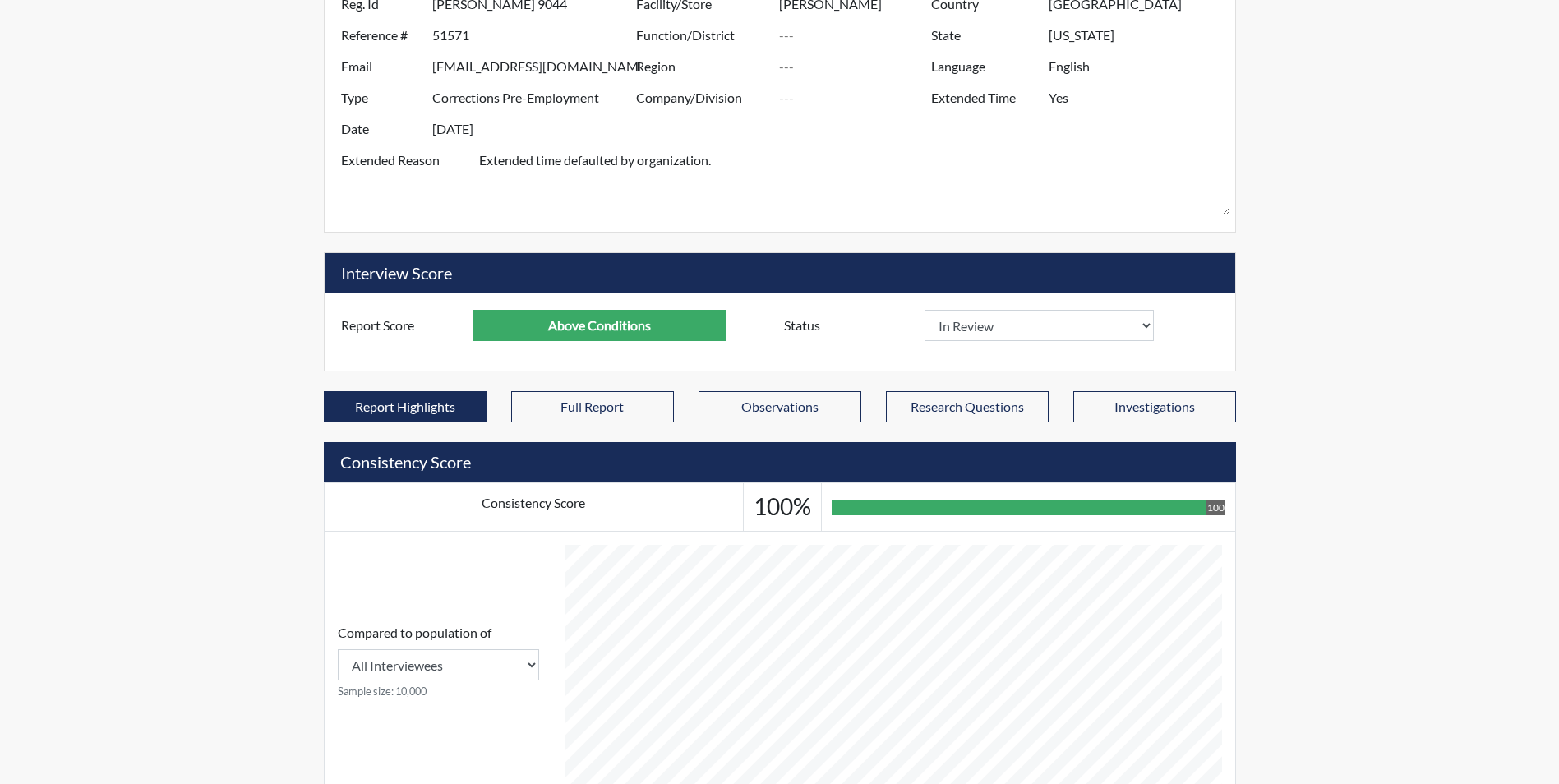
scroll to position [0, 0]
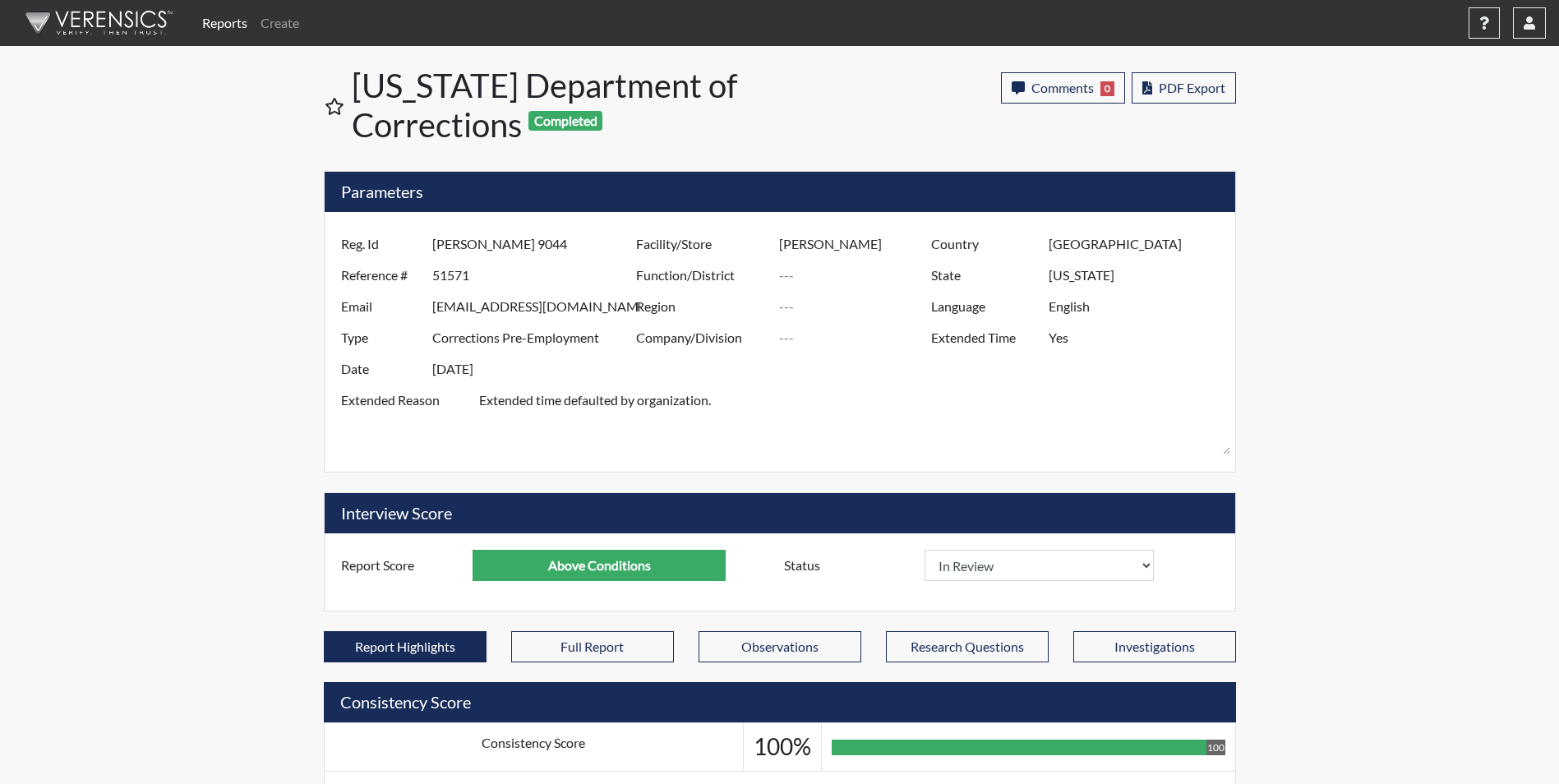
select select
